Goal: Information Seeking & Learning: Learn about a topic

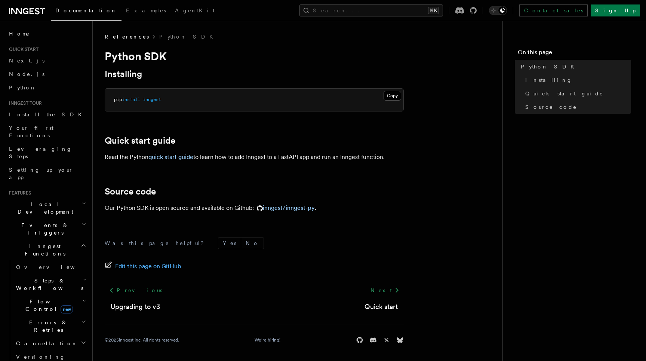
click at [43, 298] on span "Flow Control new" at bounding box center [47, 305] width 69 height 15
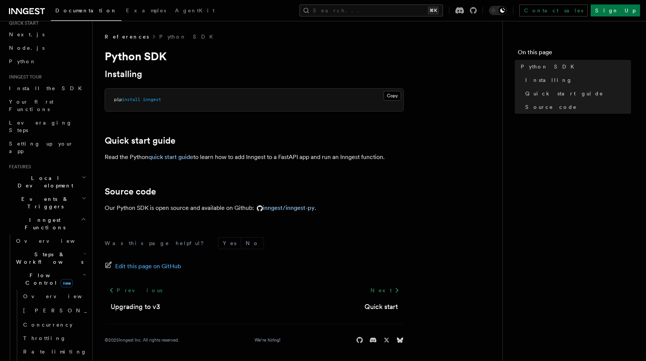
scroll to position [50, 0]
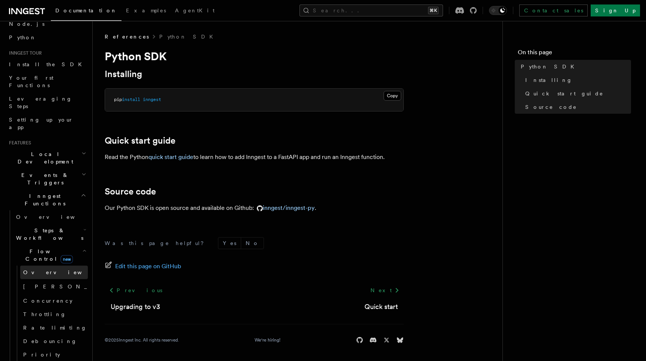
click at [36, 269] on span "Overview" at bounding box center [61, 272] width 77 height 6
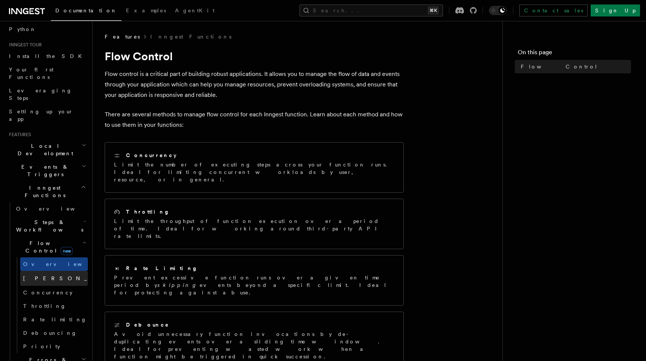
click at [43, 271] on link "Singleton new" at bounding box center [54, 278] width 68 height 15
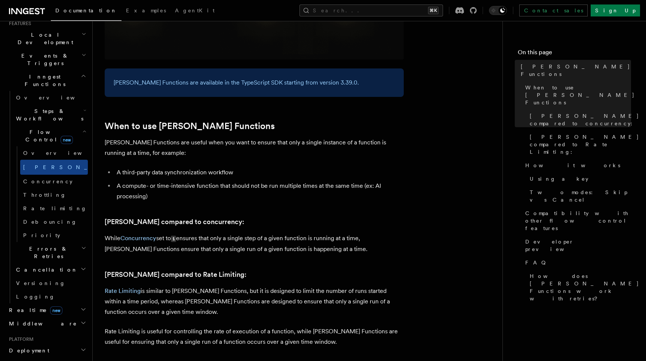
scroll to position [172, 0]
click at [24, 304] on span "Realtime new" at bounding box center [34, 307] width 56 height 7
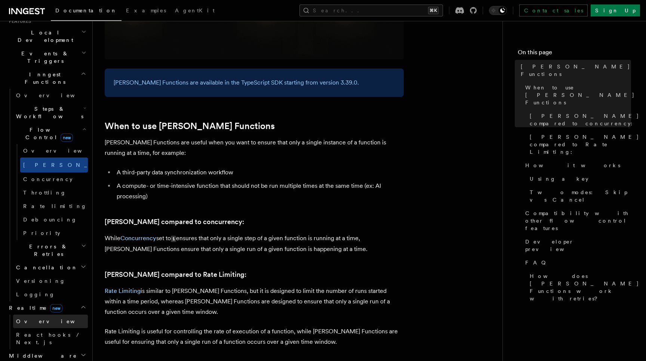
click at [26, 318] on span "Overview" at bounding box center [54, 321] width 77 height 6
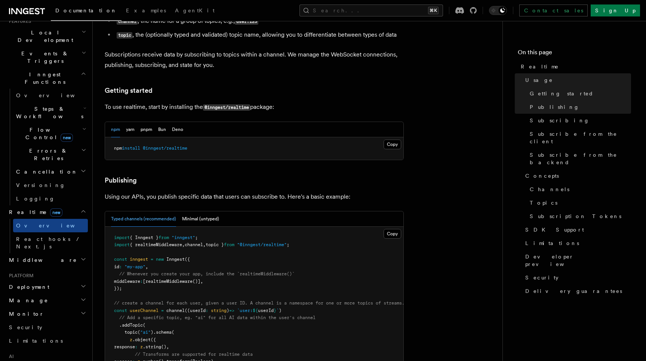
scroll to position [332, 0]
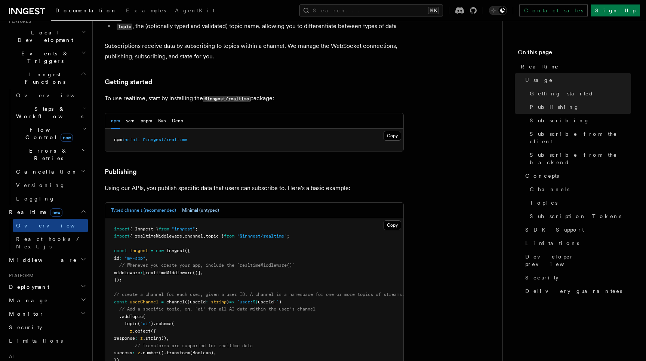
click at [189, 203] on button "Minimal (untyped)" at bounding box center [200, 210] width 37 height 15
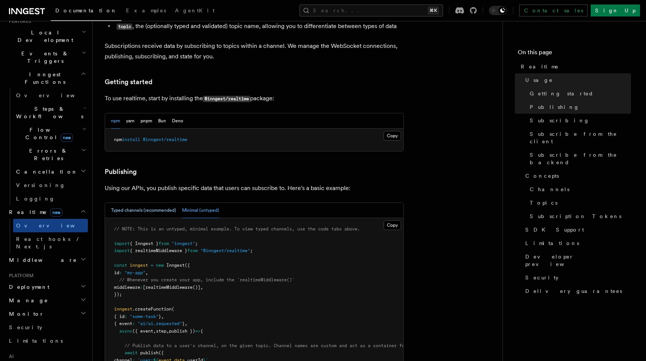
click at [158, 203] on button "Typed channels (recommended)" at bounding box center [143, 210] width 65 height 15
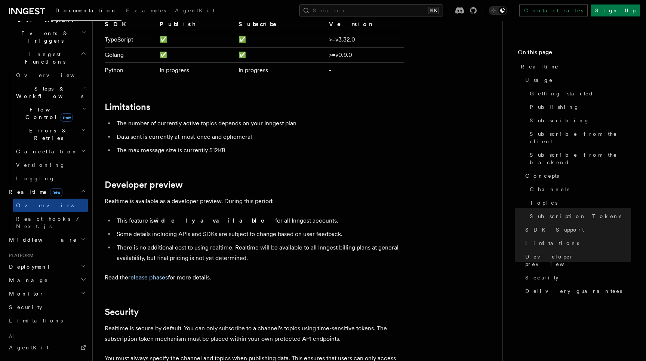
scroll to position [194, 0]
click at [36, 233] on span "Middleware" at bounding box center [41, 236] width 71 height 7
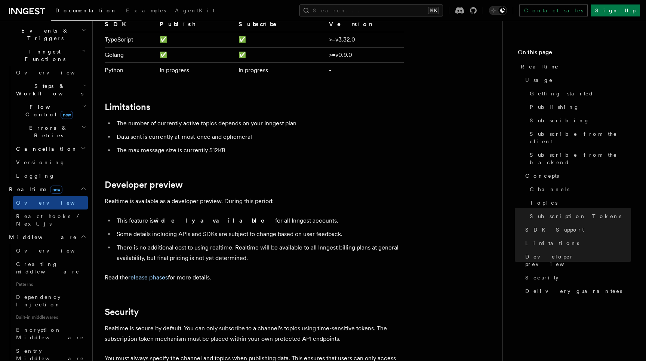
click at [36, 233] on span "Middleware" at bounding box center [41, 236] width 71 height 7
click at [34, 260] on span "Deployment" at bounding box center [27, 263] width 43 height 7
click at [34, 271] on h2 "Manage" at bounding box center [47, 277] width 82 height 13
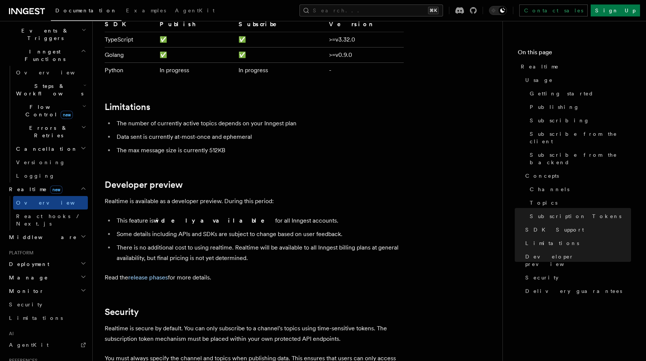
click at [34, 284] on h2 "Monitor" at bounding box center [47, 290] width 82 height 13
click at [39, 322] on span "Inspecting function runs" at bounding box center [44, 328] width 56 height 13
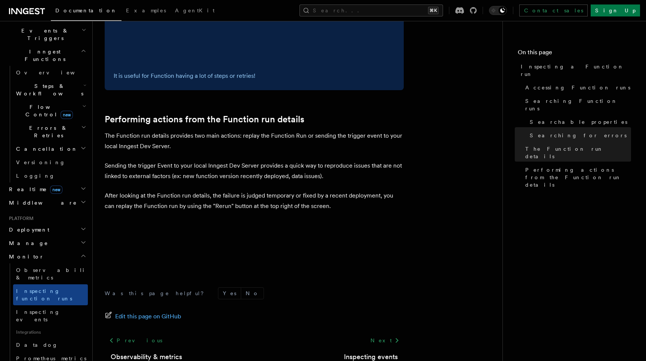
scroll to position [1918, 0]
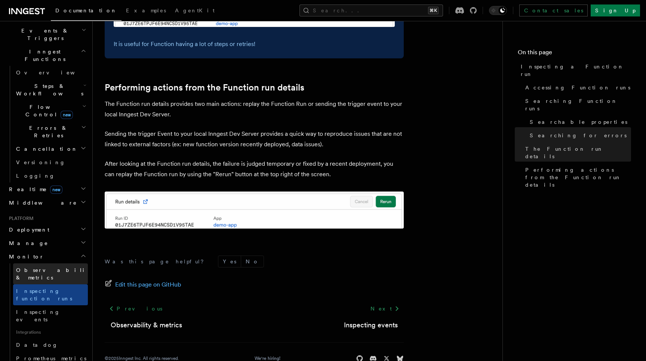
click at [43, 263] on link "Observability & metrics" at bounding box center [50, 273] width 75 height 21
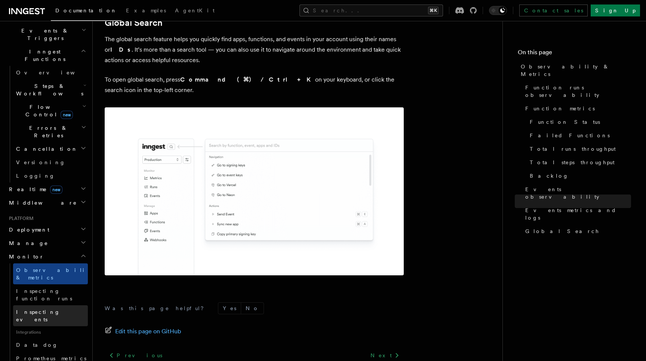
scroll to position [317, 0]
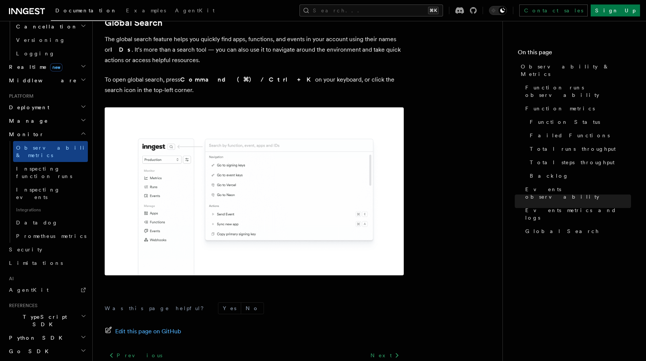
click at [26, 334] on span "Python SDK" at bounding box center [36, 337] width 61 height 7
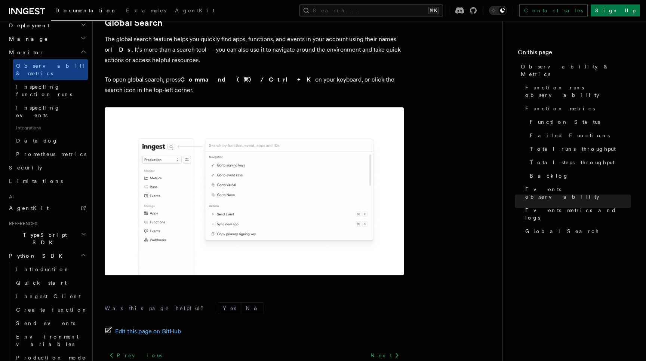
scroll to position [400, 0]
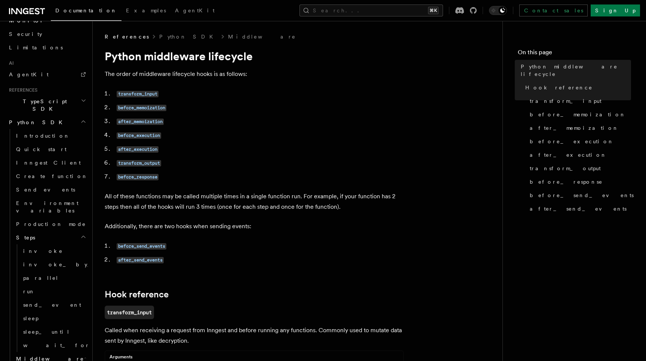
scroll to position [552, 0]
click at [533, 151] on span "after_execution" at bounding box center [568, 154] width 77 height 7
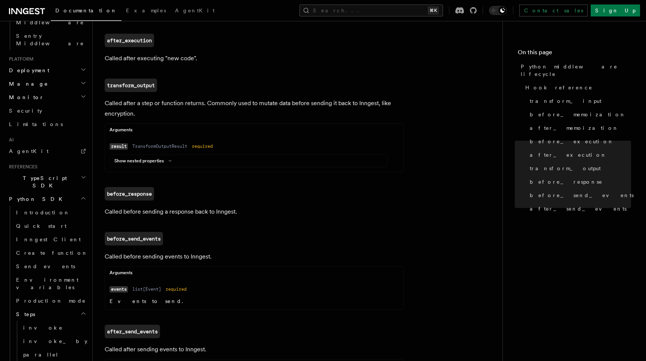
scroll to position [467, 0]
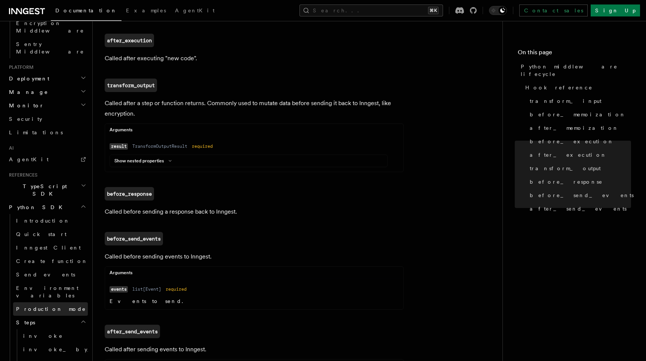
click at [59, 302] on link "Production mode" at bounding box center [50, 308] width 75 height 13
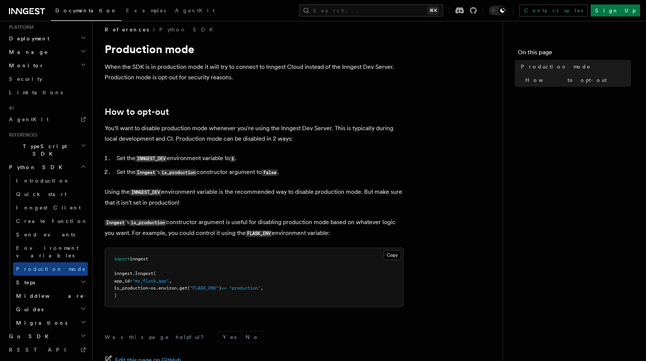
scroll to position [11, 0]
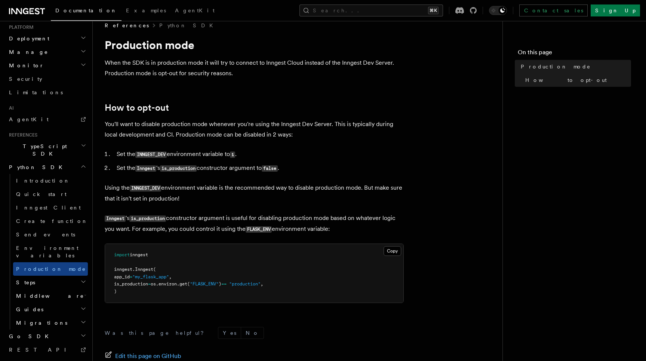
click at [37, 319] on span "Migrations" at bounding box center [40, 322] width 54 height 7
click at [38, 333] on span "v0.4 to v0.5" at bounding box center [46, 339] width 46 height 13
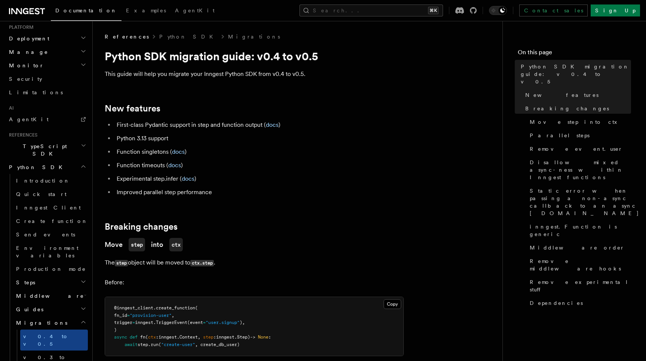
click at [24, 319] on span "Migrations" at bounding box center [40, 322] width 54 height 7
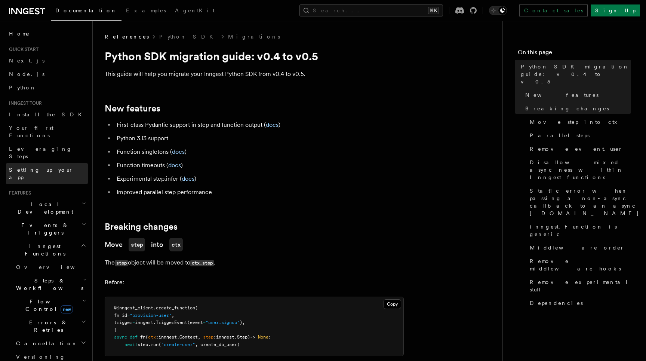
click at [44, 167] on span "Setting up your app" at bounding box center [41, 173] width 64 height 13
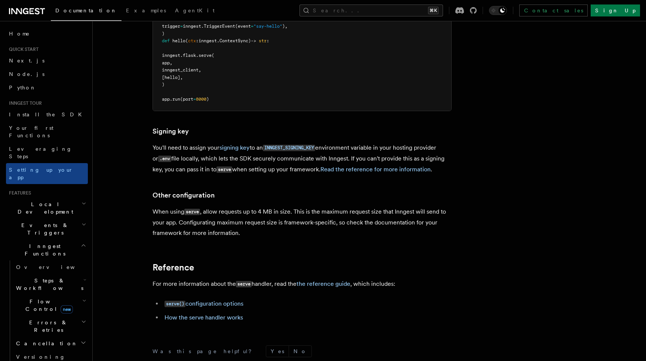
scroll to position [237, 0]
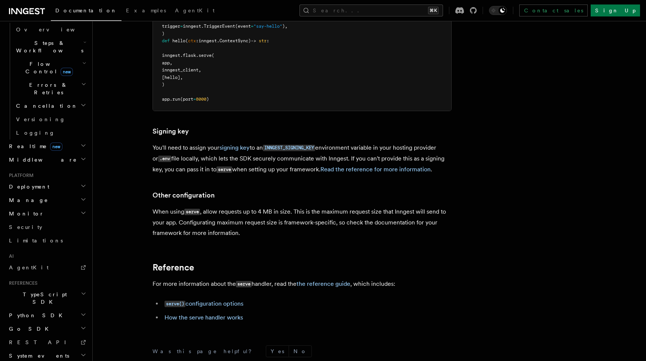
click at [38, 309] on h2 "Python SDK" at bounding box center [47, 315] width 82 height 13
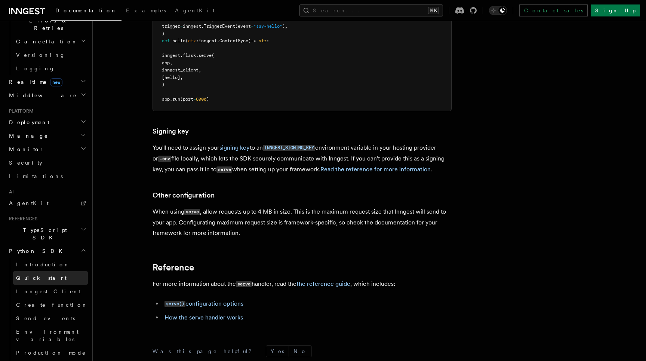
scroll to position [318, 0]
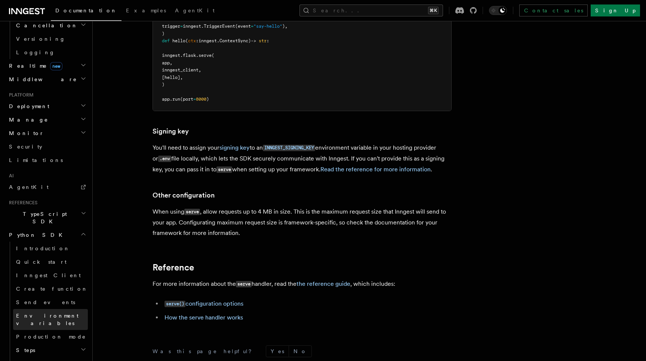
click at [50, 312] on span "Environment variables" at bounding box center [52, 319] width 72 height 15
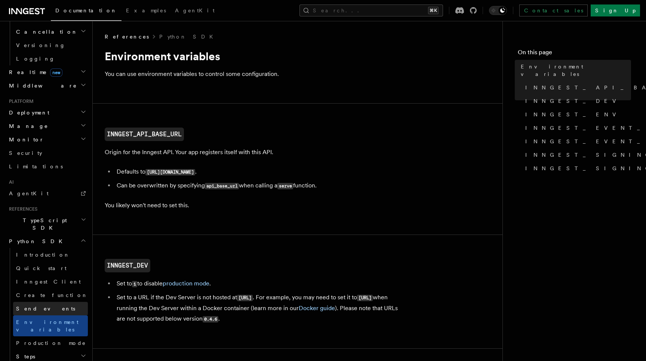
scroll to position [313, 0]
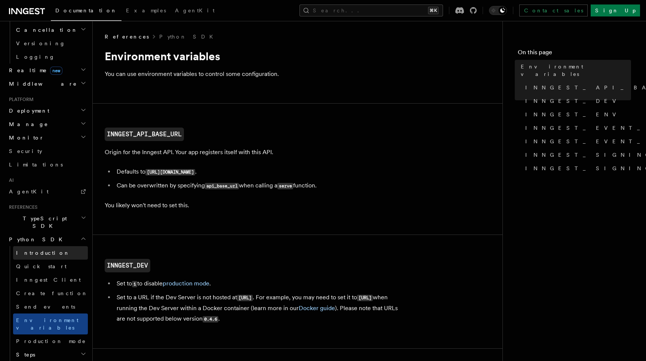
click at [43, 250] on span "Introduction" at bounding box center [43, 253] width 54 height 6
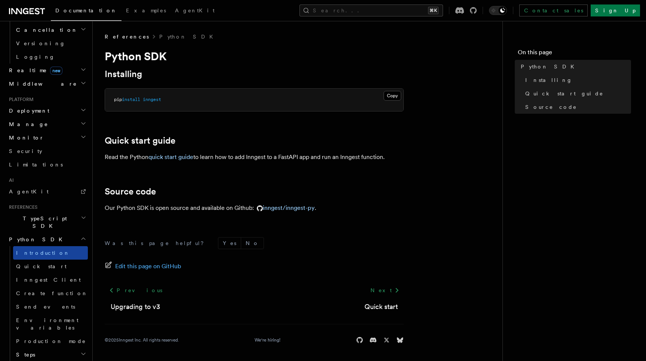
click at [43, 246] on link "Introduction" at bounding box center [50, 252] width 75 height 13
click at [43, 260] on link "Quick start" at bounding box center [50, 266] width 75 height 13
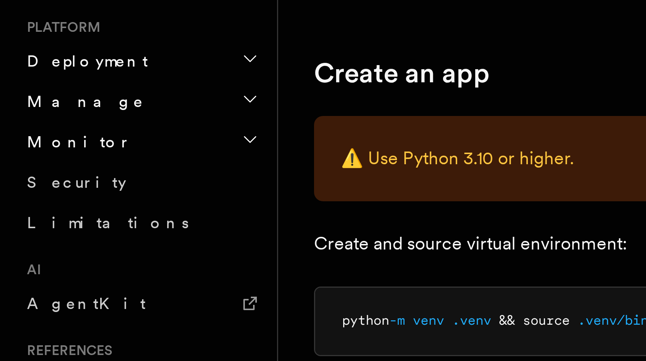
scroll to position [237, 0]
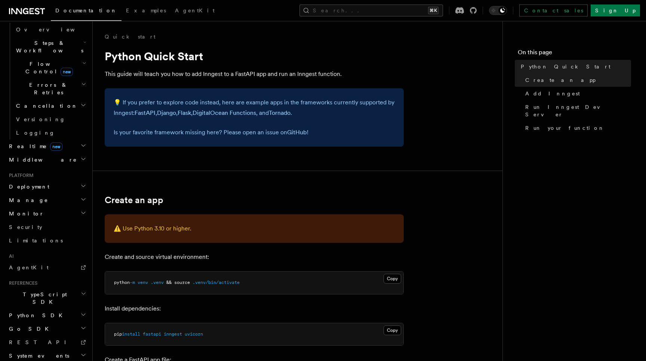
click at [28, 311] on span "Python SDK" at bounding box center [36, 314] width 61 height 7
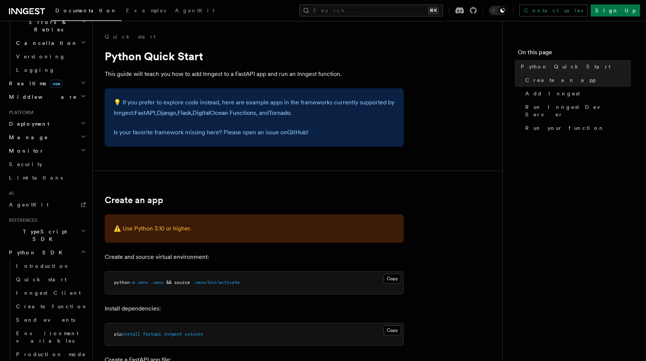
scroll to position [309, 0]
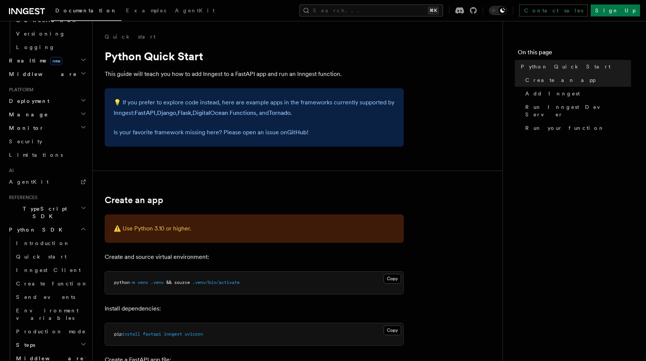
scroll to position [333, 0]
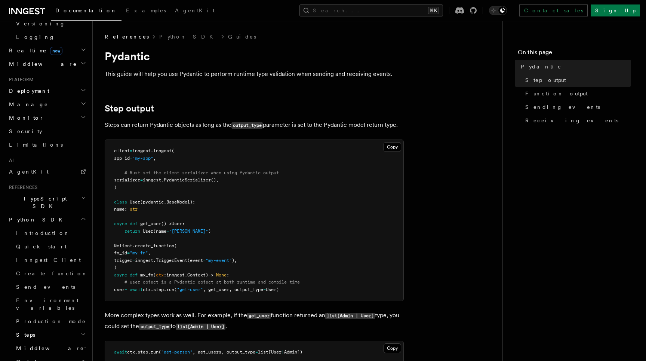
click at [37, 341] on h2 "Middleware" at bounding box center [50, 347] width 75 height 13
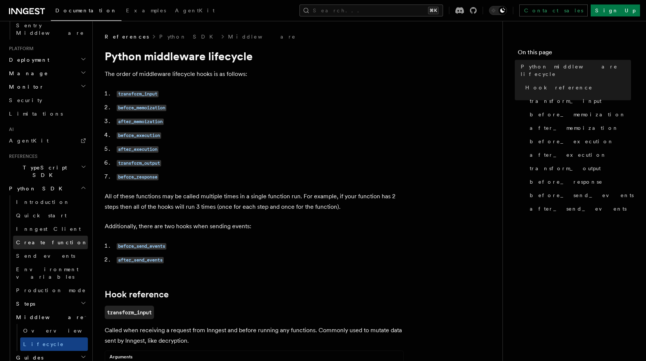
scroll to position [502, 0]
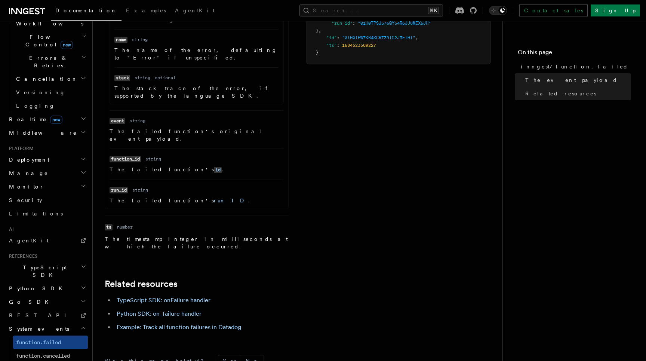
scroll to position [316, 0]
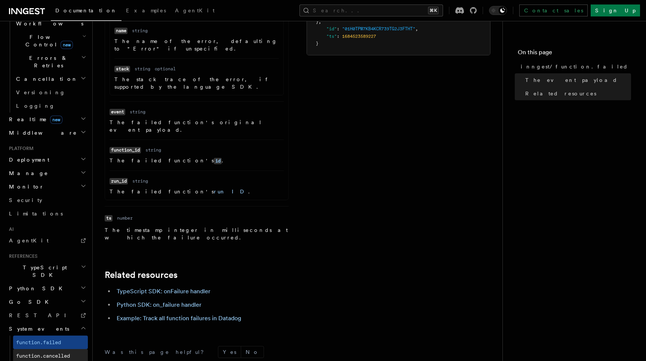
click at [64, 353] on span "function.cancelled" at bounding box center [43, 356] width 54 height 6
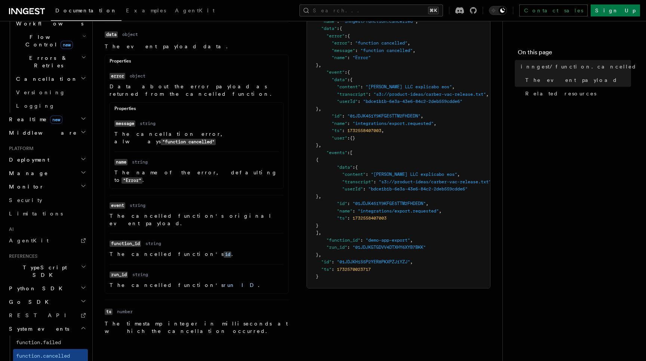
scroll to position [368, 0]
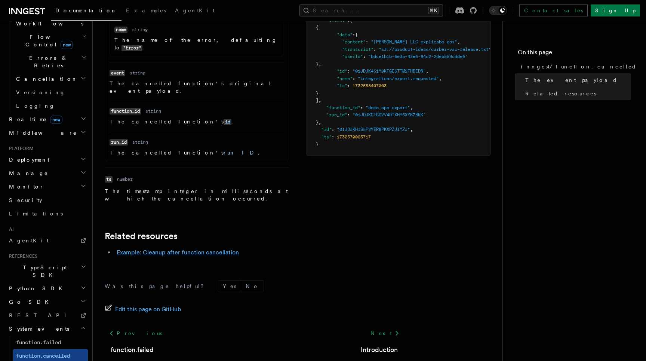
click at [174, 249] on link "Example: Cleanup after function cancellation" at bounding box center [178, 252] width 122 height 7
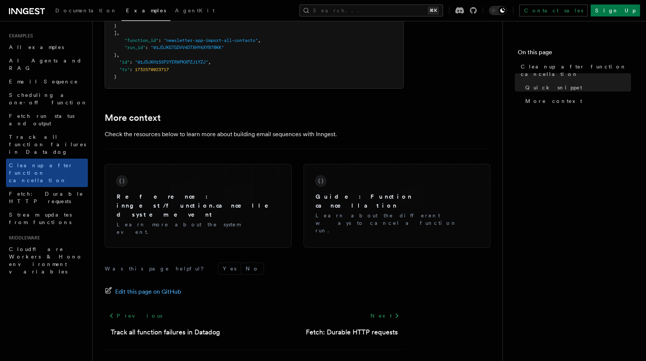
scroll to position [663, 0]
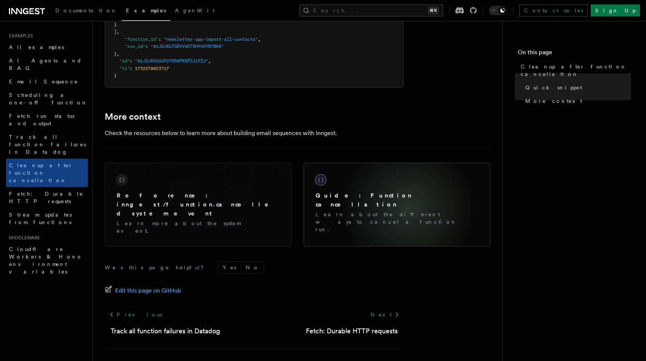
click at [408, 211] on p "Learn about the different ways to cancel a function run." at bounding box center [397, 222] width 163 height 22
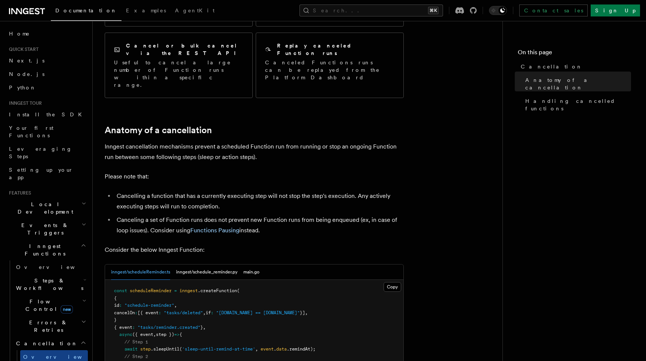
scroll to position [163, 0]
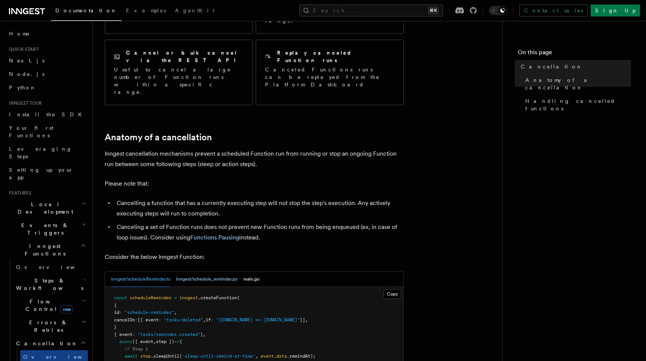
click at [213, 271] on button "inngest/schedule_reminder.py" at bounding box center [206, 278] width 61 height 15
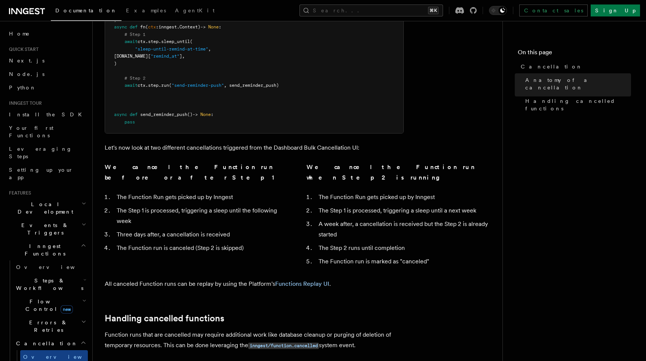
scroll to position [545, 0]
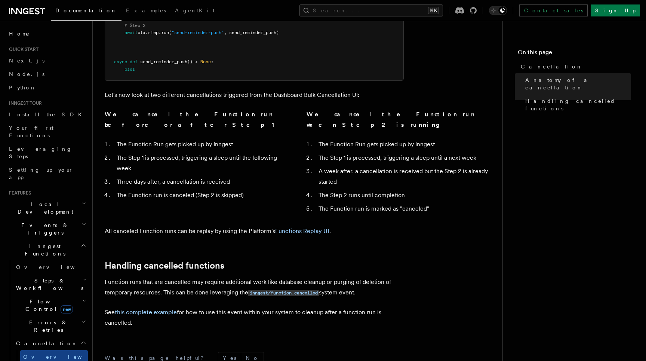
click at [151, 307] on p "See this complete example for how to use this event within your system to clean…" at bounding box center [254, 317] width 299 height 21
click at [150, 309] on link "this complete example" at bounding box center [146, 312] width 62 height 7
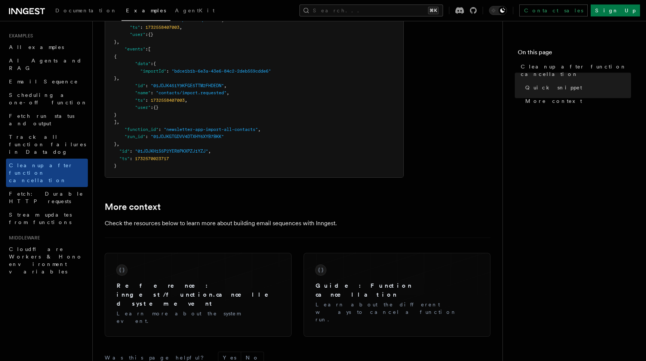
scroll to position [625, 0]
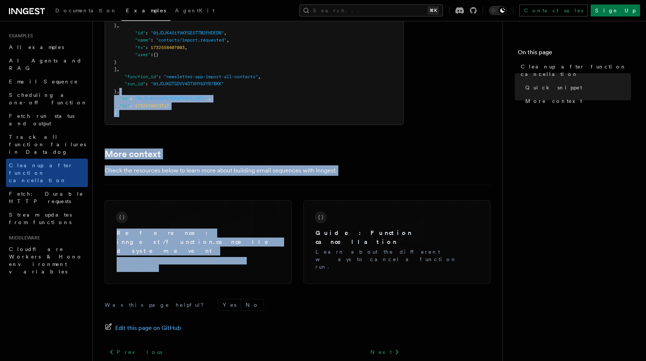
drag, startPoint x: 345, startPoint y: 187, endPoint x: 350, endPoint y: 92, distance: 94.7
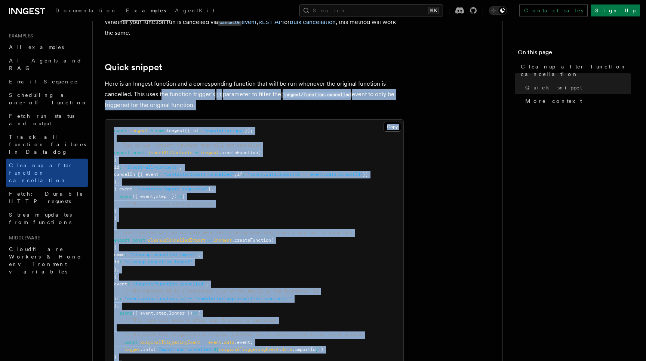
scroll to position [0, 0]
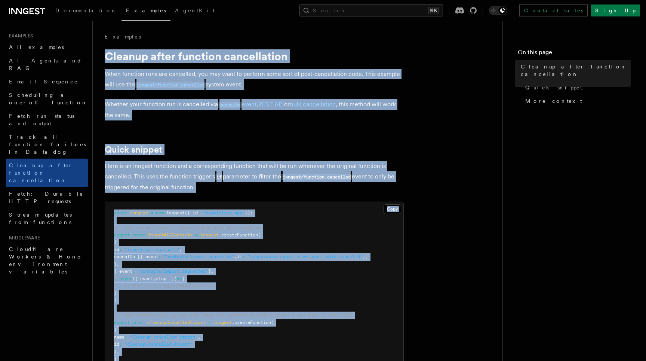
drag, startPoint x: 128, startPoint y: 238, endPoint x: 105, endPoint y: 55, distance: 184.6
copy article "Cleanup after function cancellation When function runs are cancelled, you may w…"
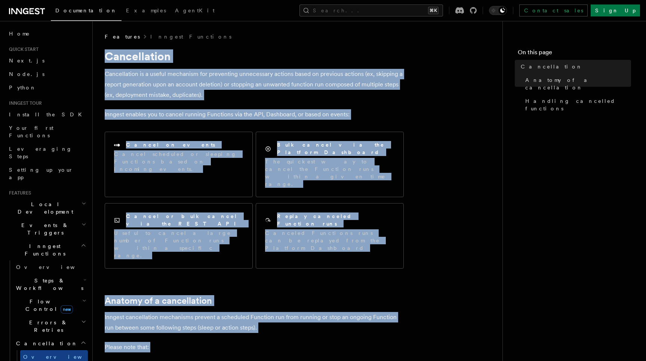
drag, startPoint x: 147, startPoint y: 276, endPoint x: 106, endPoint y: 53, distance: 227.4
copy article "Cancellation Cancellation is a useful mechanism for preventing unnecessary acti…"
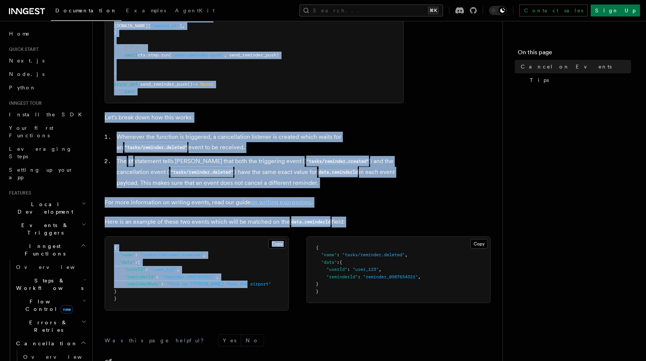
scroll to position [440, 0]
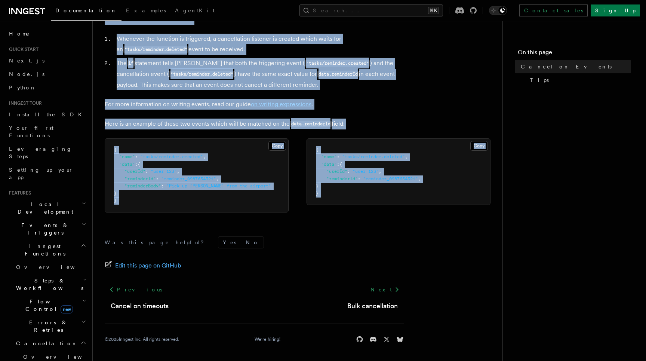
drag, startPoint x: 103, startPoint y: 55, endPoint x: 295, endPoint y: 217, distance: 250.8
copy article "Cancel on Events As you have learned that you can trigger functions to run usin…"
click at [43, 354] on span "Overview" at bounding box center [61, 357] width 77 height 6
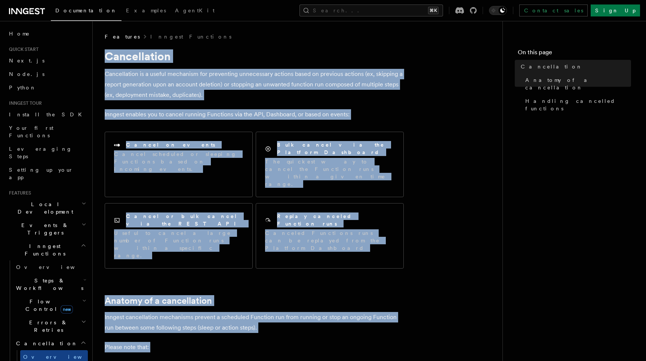
click at [30, 319] on span "Errors & Retries" at bounding box center [47, 326] width 68 height 15
click at [30, 298] on span "Flow Control new" at bounding box center [47, 305] width 69 height 15
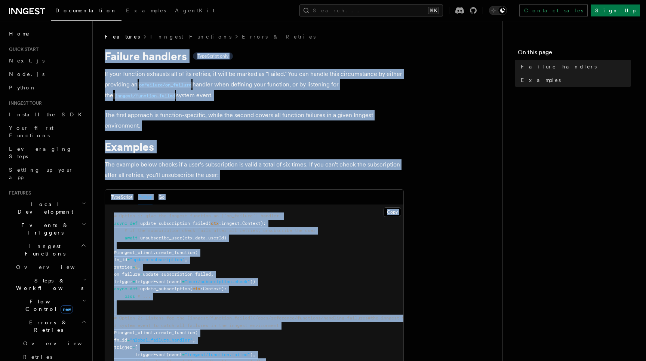
click at [214, 205] on div "TypeScript Python Go" at bounding box center [254, 197] width 298 height 15
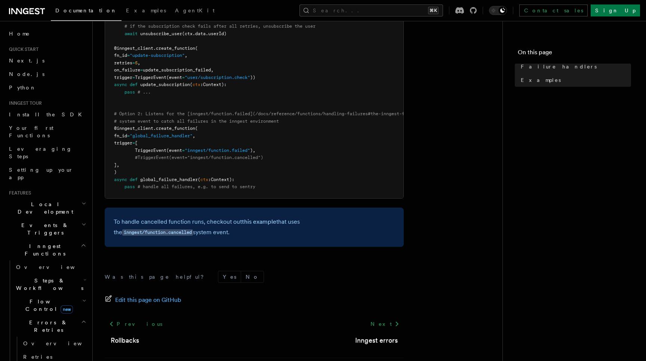
scroll to position [239, 0]
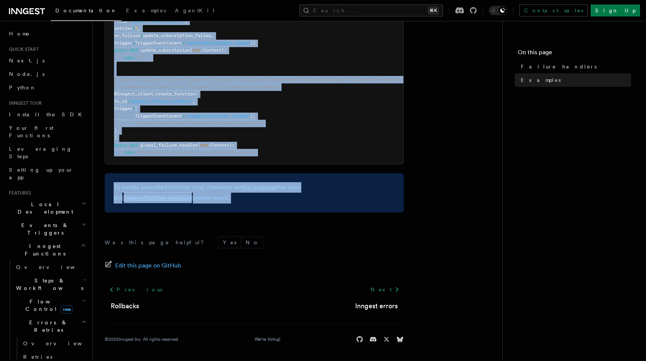
drag, startPoint x: 105, startPoint y: 55, endPoint x: 223, endPoint y: 215, distance: 198.9
click at [223, 215] on article "Features Inngest Functions Errors & Retries Failure handlers TypeScript only If…" at bounding box center [298, 77] width 386 height 567
copy article "Failure handlers TypeScript only If your function exhausts all of its retries, …"
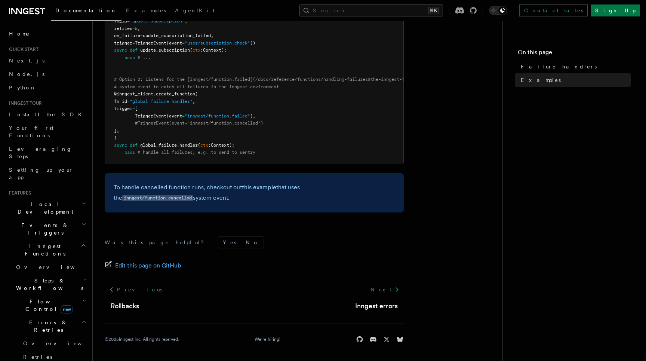
click at [275, 215] on article "Features Inngest Functions Errors & Retries Failure handlers TypeScript only If…" at bounding box center [298, 77] width 386 height 567
click at [261, 186] on link "this example" at bounding box center [259, 187] width 34 height 7
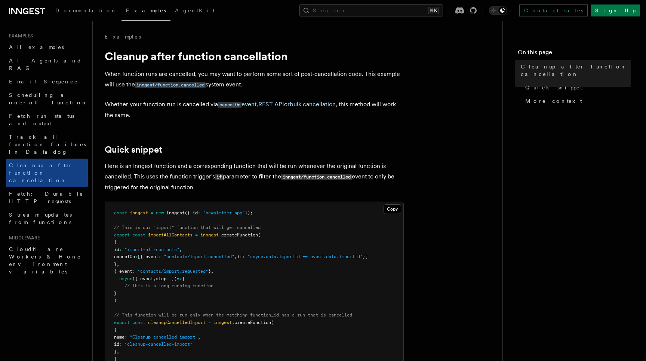
click at [117, 114] on p "Whether your function run is cancelled via cancelOn event , REST API or bulk ca…" at bounding box center [254, 109] width 299 height 21
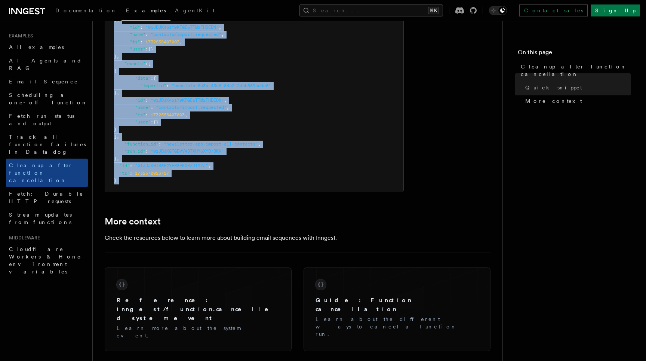
scroll to position [663, 0]
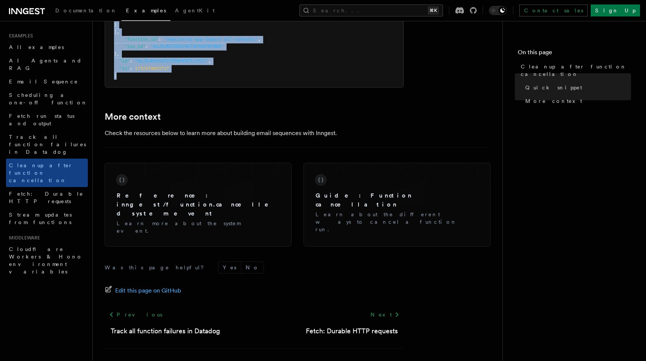
drag, startPoint x: 103, startPoint y: 55, endPoint x: 302, endPoint y: 80, distance: 200.6
copy article "Cleanup after function cancellation When function runs are cancelled, you may w…"
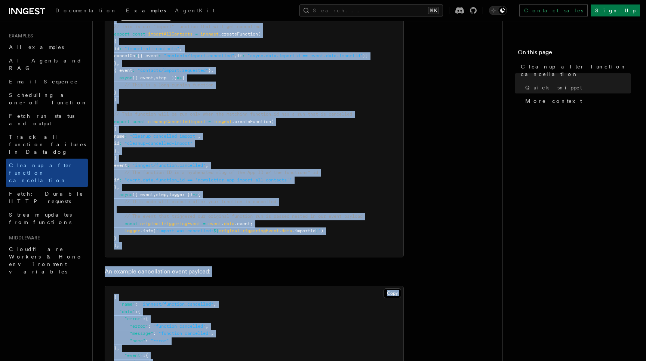
scroll to position [239, 0]
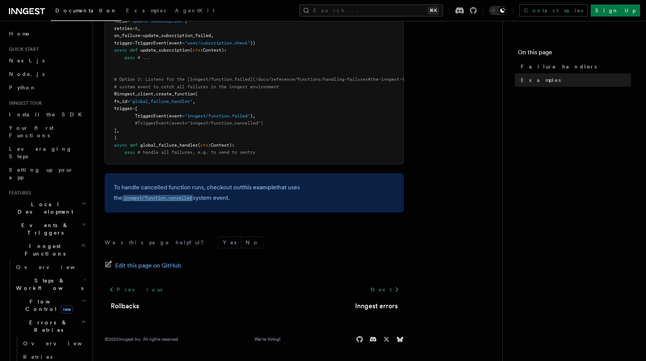
click at [193, 195] on code "inngest/function.cancelled" at bounding box center [157, 198] width 71 height 6
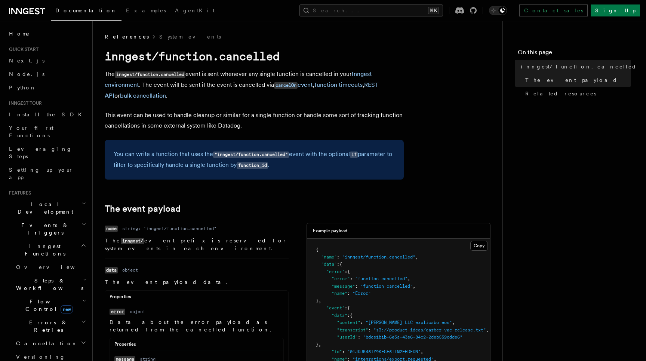
click at [108, 56] on code "inngest/function.cancelled" at bounding box center [192, 55] width 175 height 13
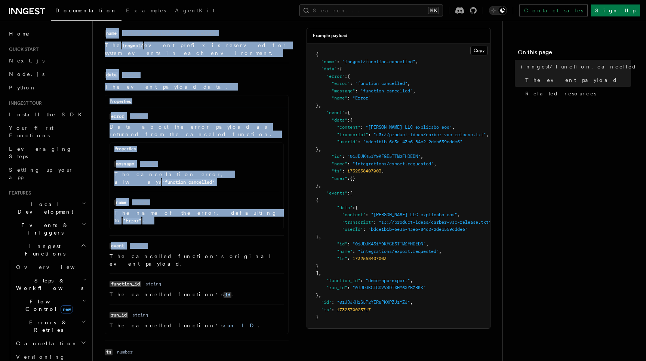
scroll to position [317, 0]
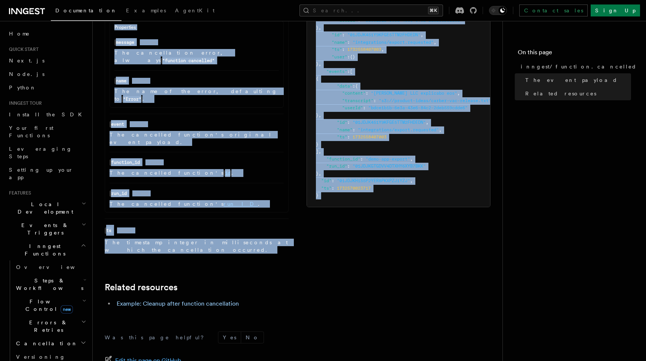
drag, startPoint x: 101, startPoint y: 56, endPoint x: 263, endPoint y: 234, distance: 241.2
click at [263, 234] on div "References System events inngest/function.cancelled The inngest/function.cancel…" at bounding box center [310, 69] width 434 height 773
copy article "inngest/function.cancelled The inngest/function.cancelled event is sent wheneve…"
click at [42, 340] on span "Cancellation" at bounding box center [45, 343] width 65 height 7
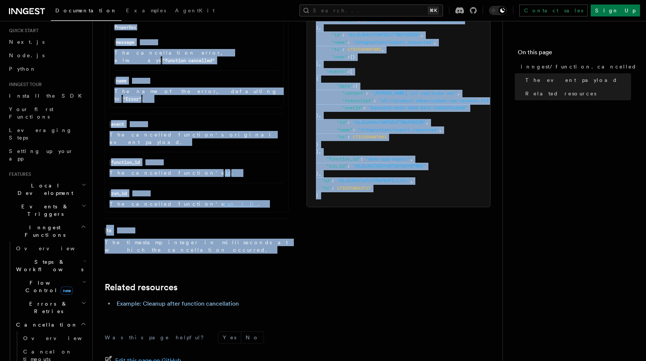
scroll to position [30, 0]
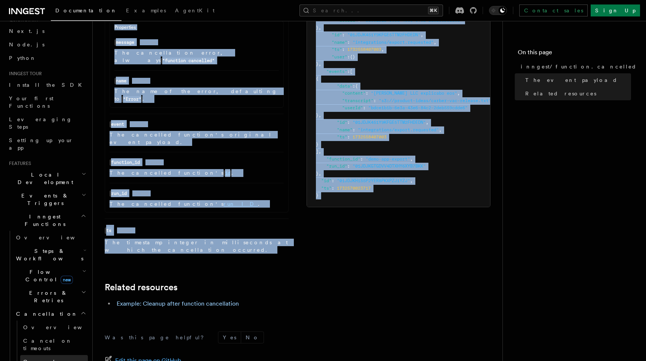
click at [46, 359] on span "Cancel on events" at bounding box center [47, 365] width 49 height 13
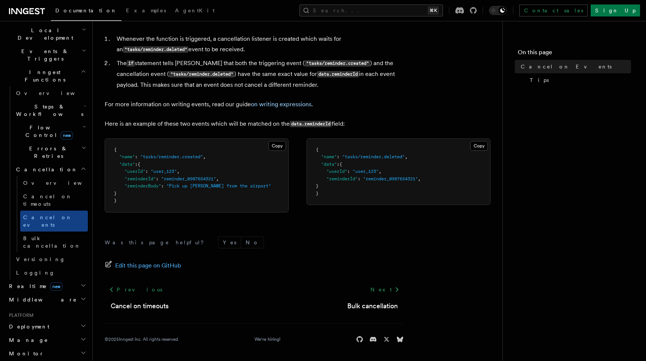
scroll to position [291, 0]
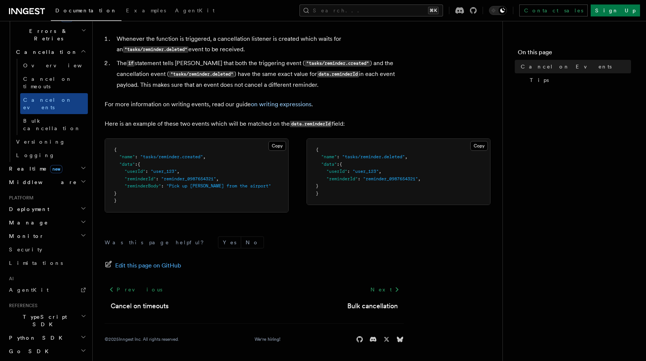
click at [29, 334] on span "Python SDK" at bounding box center [36, 337] width 61 height 7
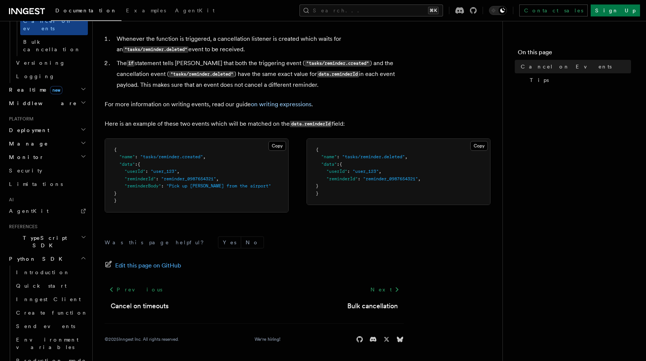
scroll to position [371, 0]
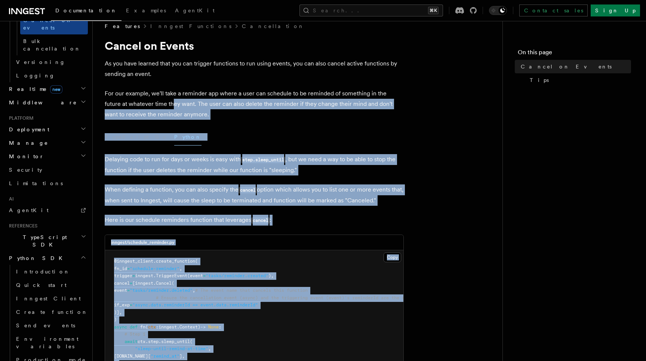
scroll to position [0, 0]
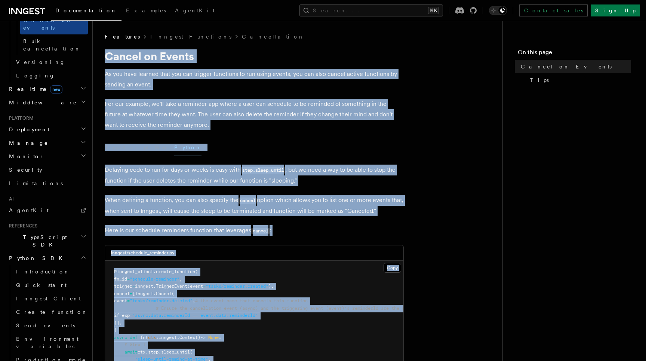
drag, startPoint x: 130, startPoint y: 224, endPoint x: 104, endPoint y: 55, distance: 170.6
copy article "Cancel on Events As you have learned that you can trigger functions to run usin…"
